Goal: Task Accomplishment & Management: Use online tool/utility

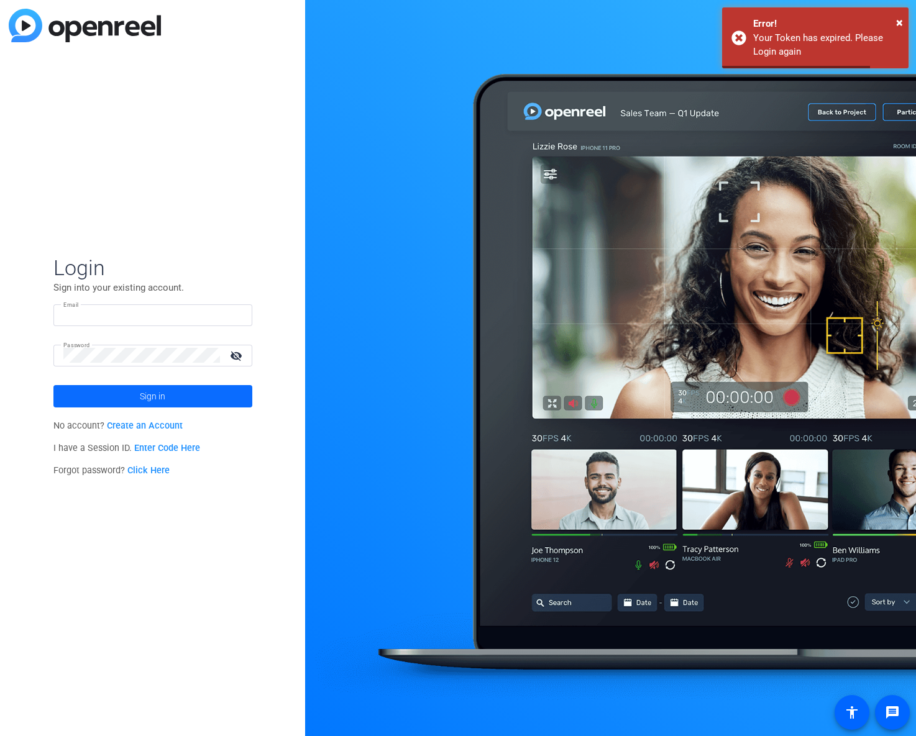
type input "[PERSON_NAME][EMAIL_ADDRESS][PERSON_NAME][DOMAIN_NAME]"
click at [176, 394] on span at bounding box center [152, 396] width 199 height 30
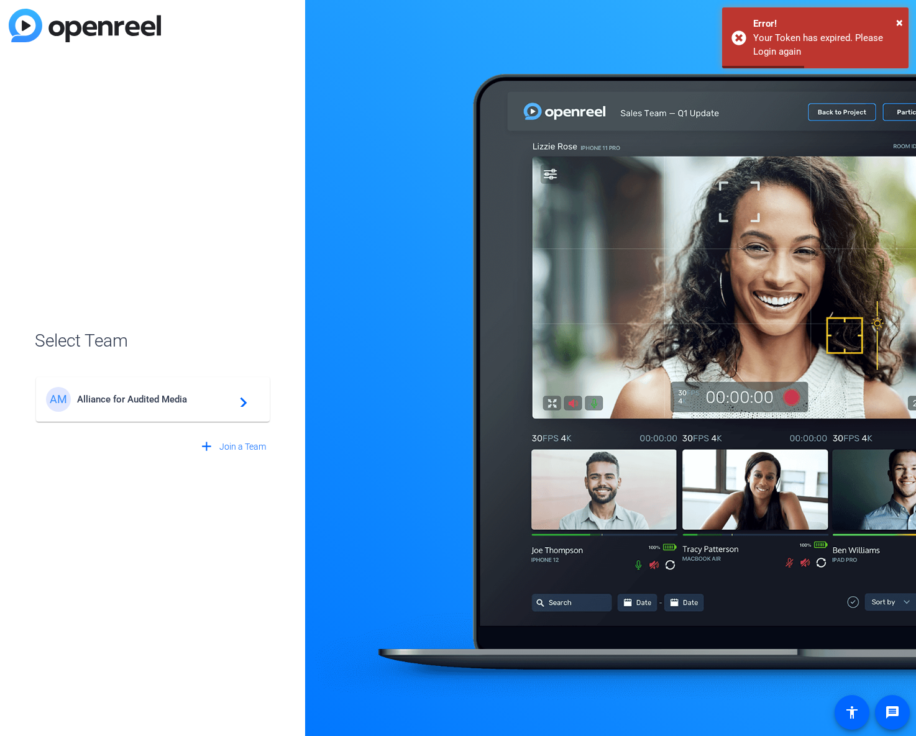
click at [142, 399] on span "Alliance for Audited Media" at bounding box center [154, 399] width 155 height 11
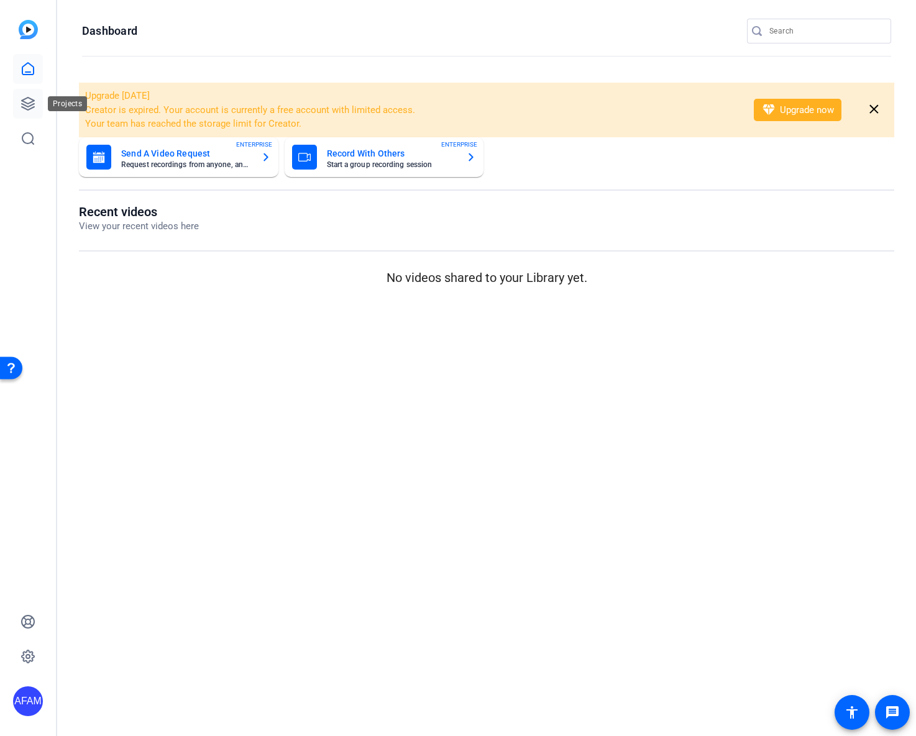
click at [28, 99] on icon at bounding box center [28, 103] width 15 height 15
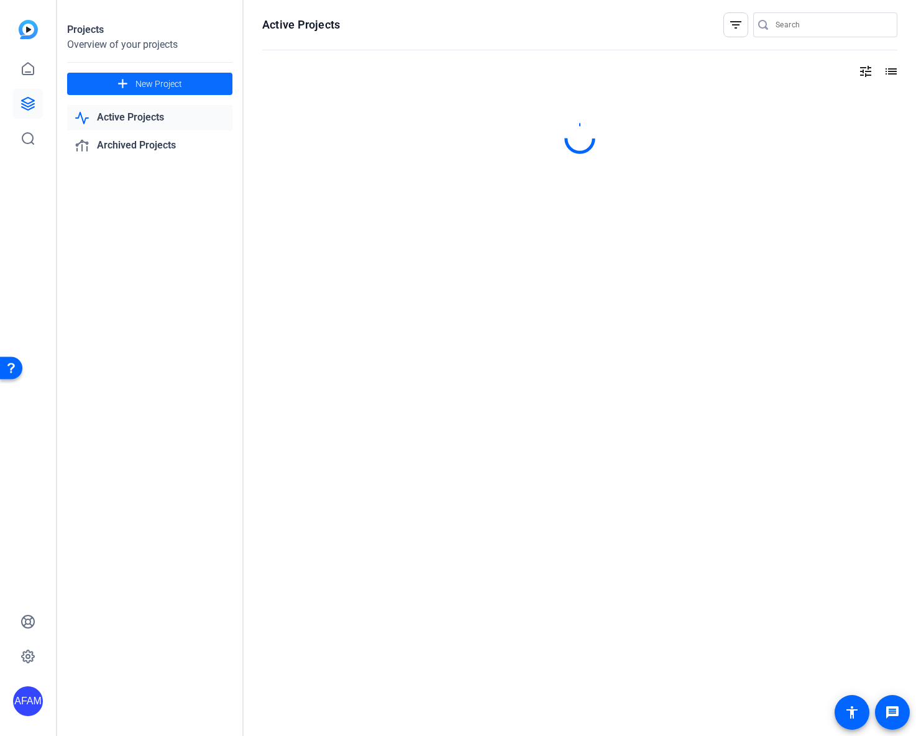
click at [199, 80] on span at bounding box center [149, 84] width 165 height 30
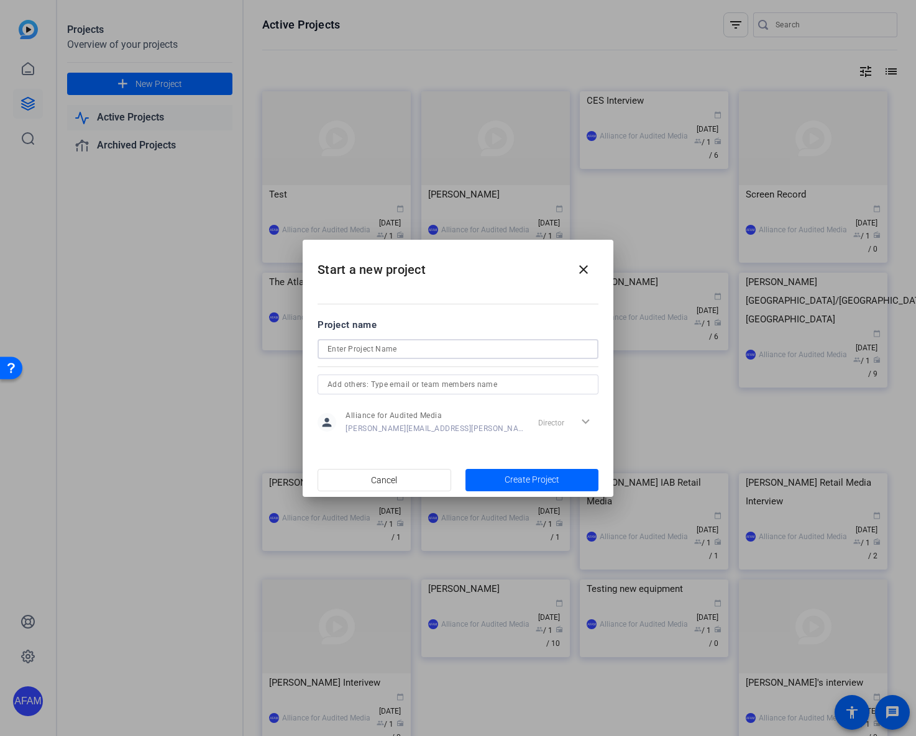
click at [401, 346] on input at bounding box center [457, 349] width 261 height 15
type input "[PERSON_NAME]"
click at [513, 476] on span "Create Project" at bounding box center [531, 479] width 55 height 13
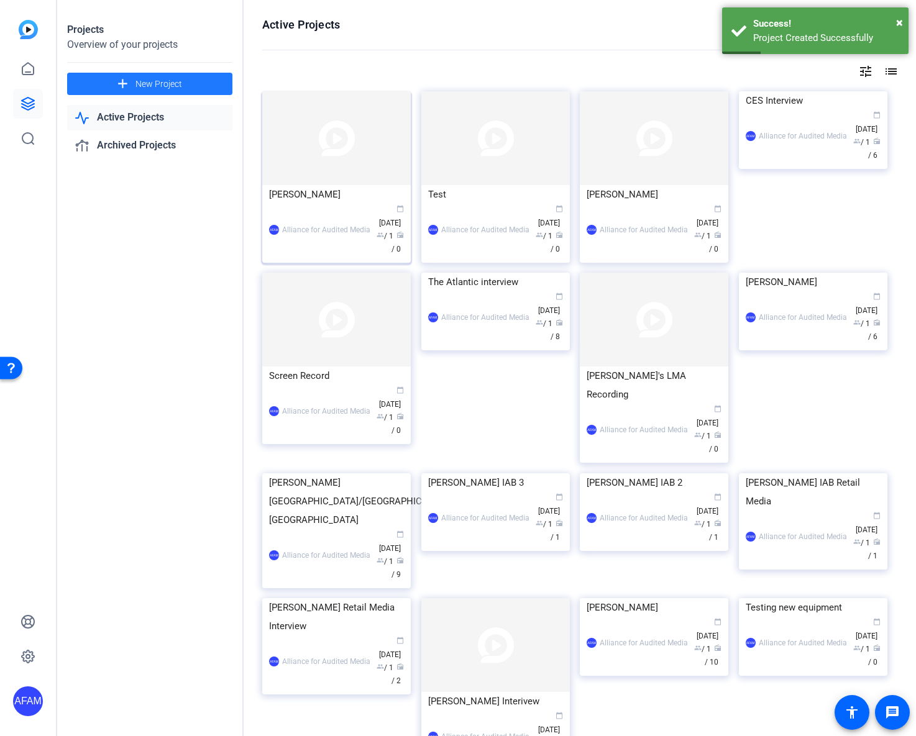
click at [330, 148] on img at bounding box center [336, 138] width 148 height 94
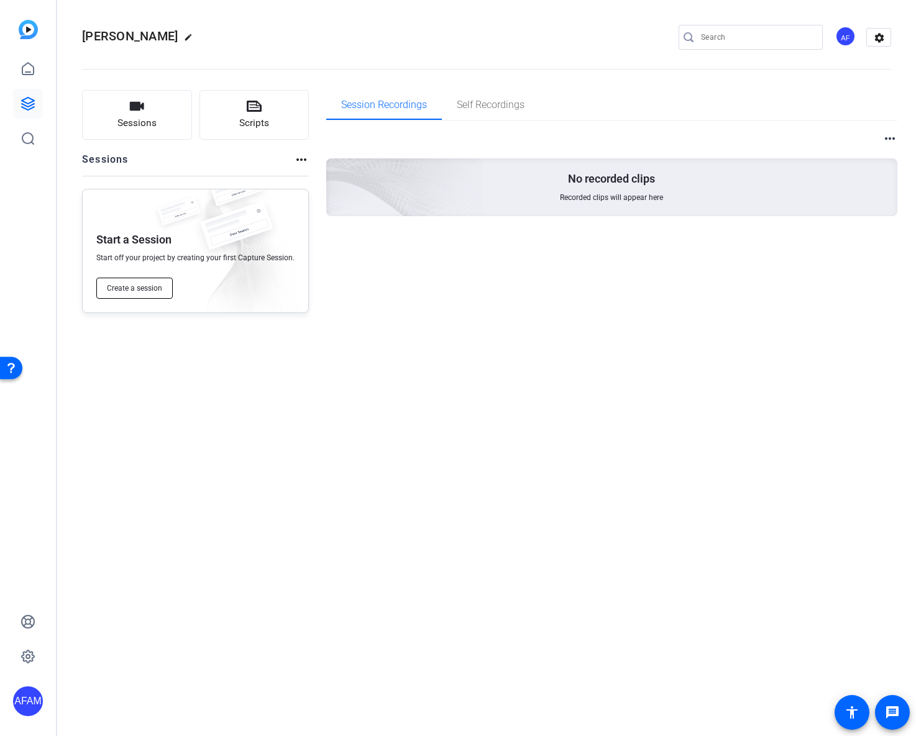
click at [153, 288] on span "Create a session" at bounding box center [134, 288] width 55 height 10
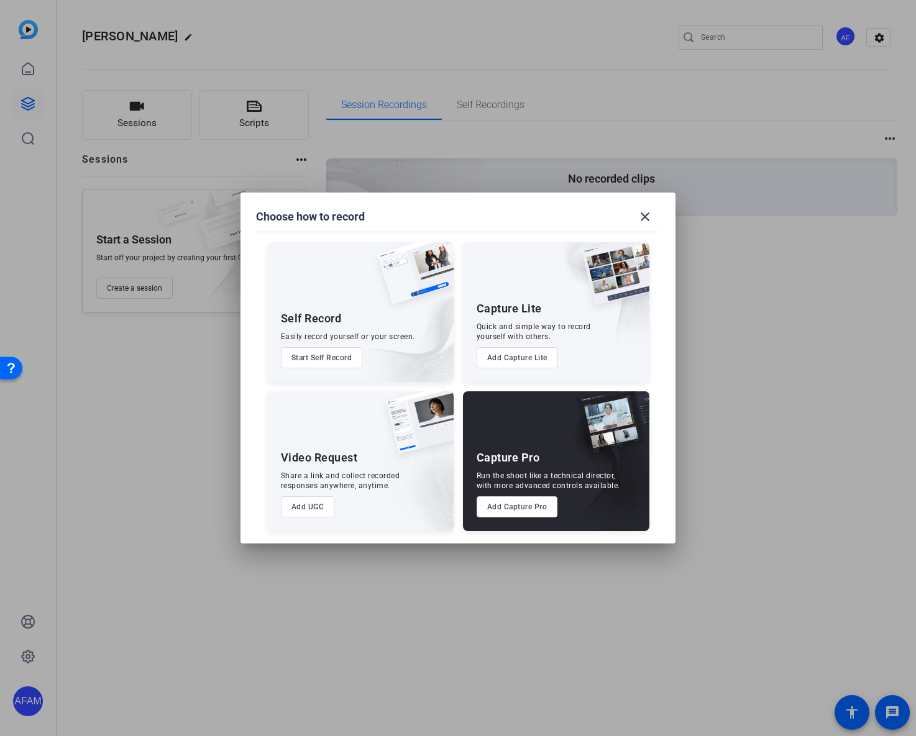
click at [531, 349] on button "Add Capture Lite" at bounding box center [516, 357] width 81 height 21
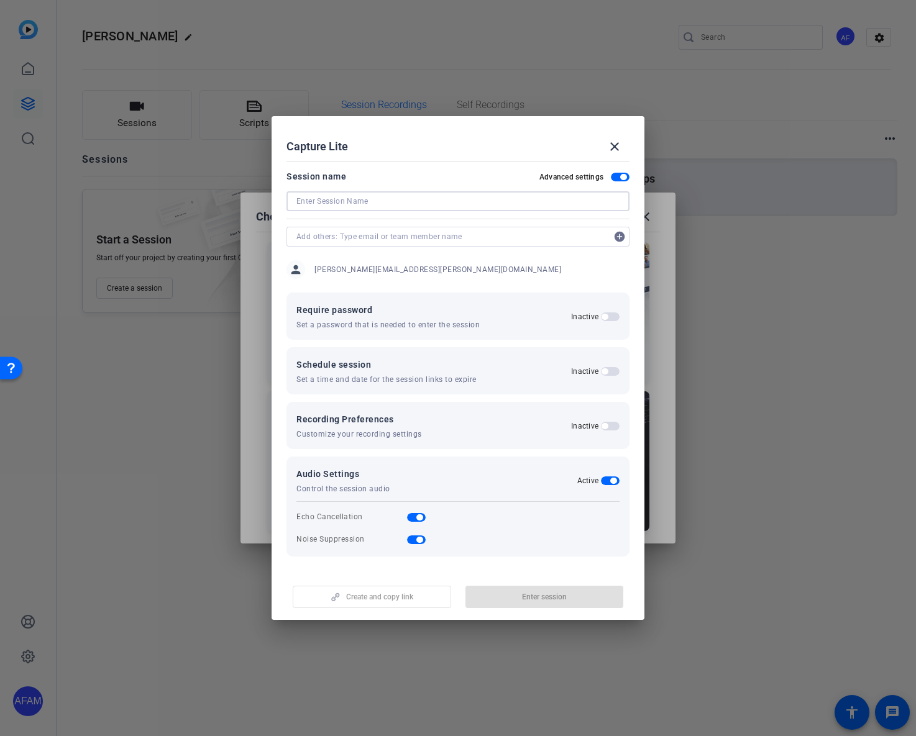
click at [327, 203] on input at bounding box center [457, 201] width 323 height 15
type input "[PERSON_NAME]"
click at [388, 603] on span "button" at bounding box center [371, 597] width 157 height 30
click at [615, 147] on mat-icon "close" at bounding box center [614, 146] width 15 height 15
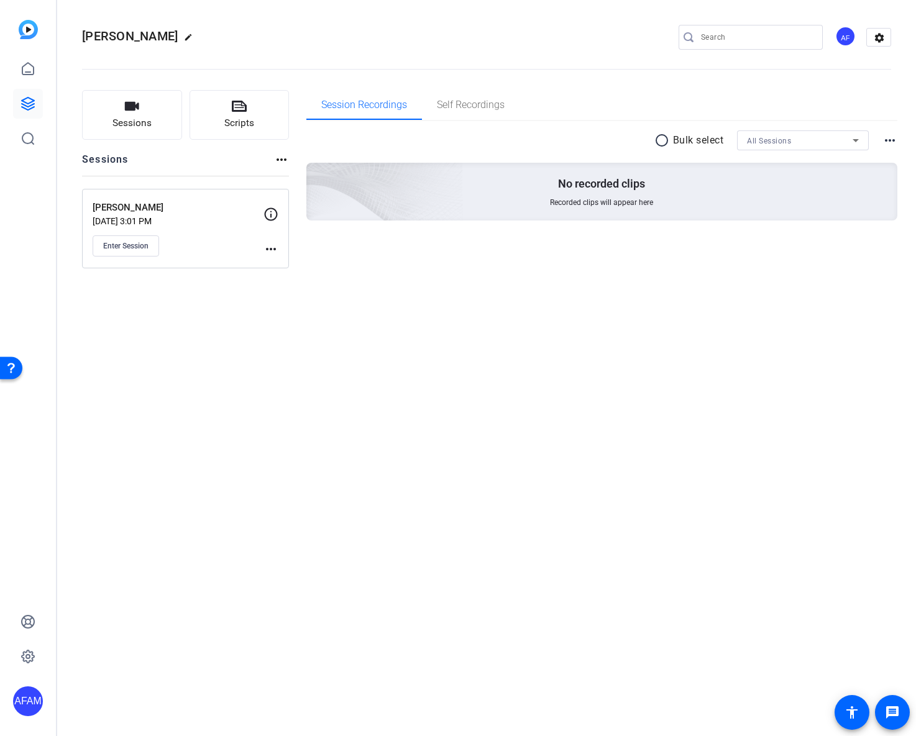
click at [212, 447] on div "[PERSON_NAME] GAD edit AF settings Sessions Scripts Sessions more_horiz [PERSON…" at bounding box center [486, 368] width 859 height 736
click at [603, 347] on div "[PERSON_NAME] GAD edit AF settings Sessions Scripts Sessions more_horiz [PERSON…" at bounding box center [486, 368] width 859 height 736
